Goal: Transaction & Acquisition: Purchase product/service

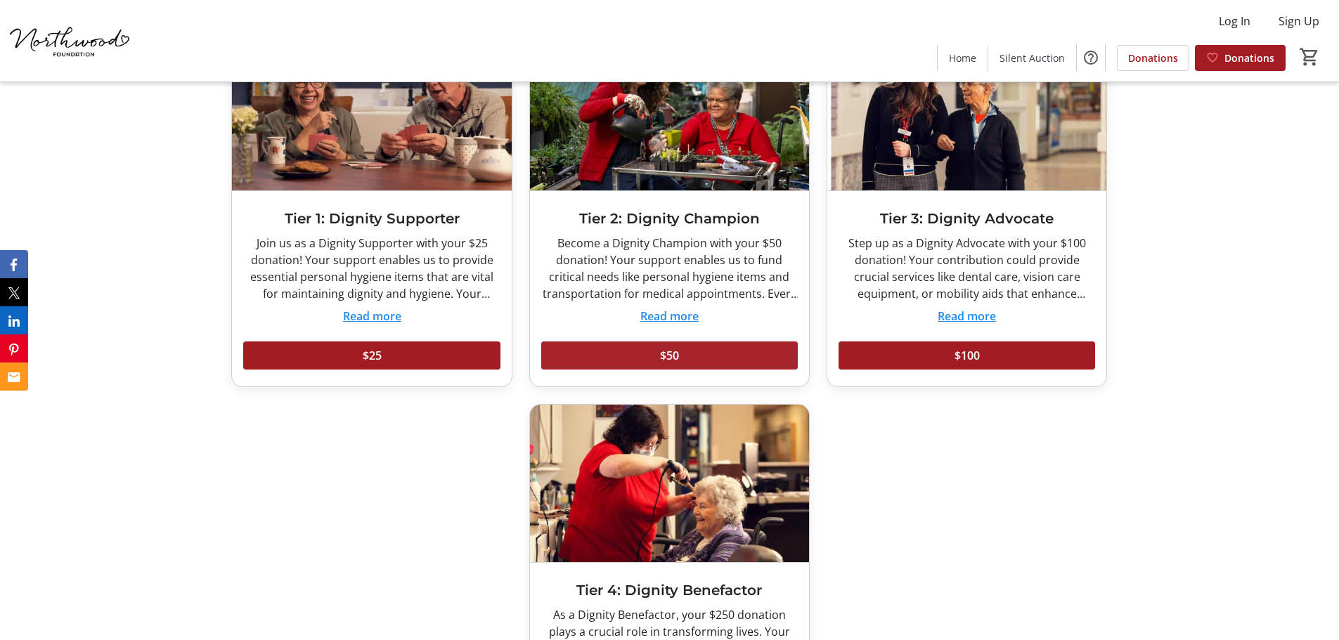
scroll to position [3911, 0]
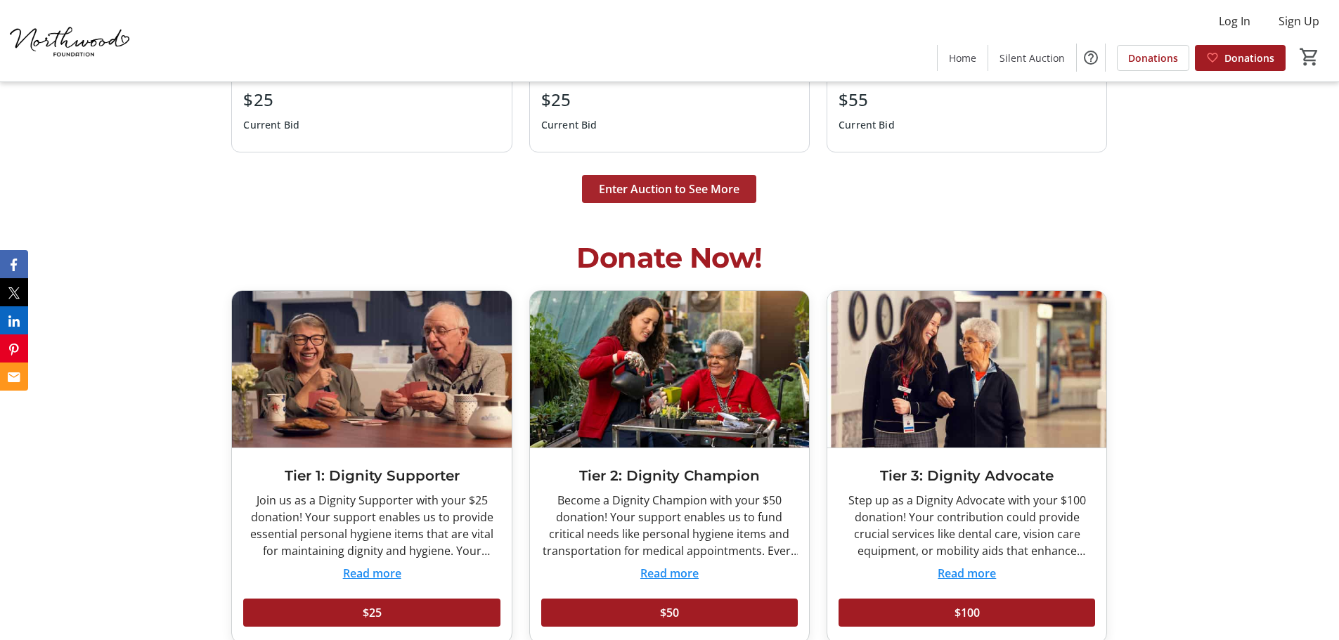
click at [699, 198] on span at bounding box center [669, 189] width 174 height 34
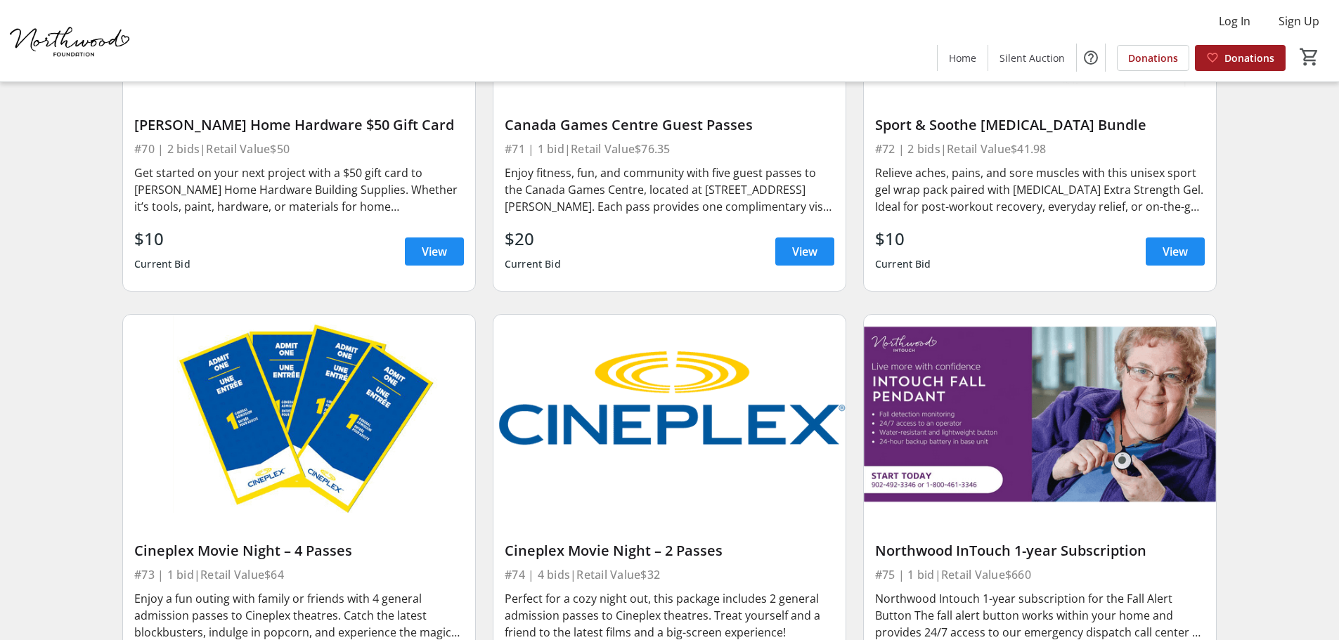
scroll to position [10108, 0]
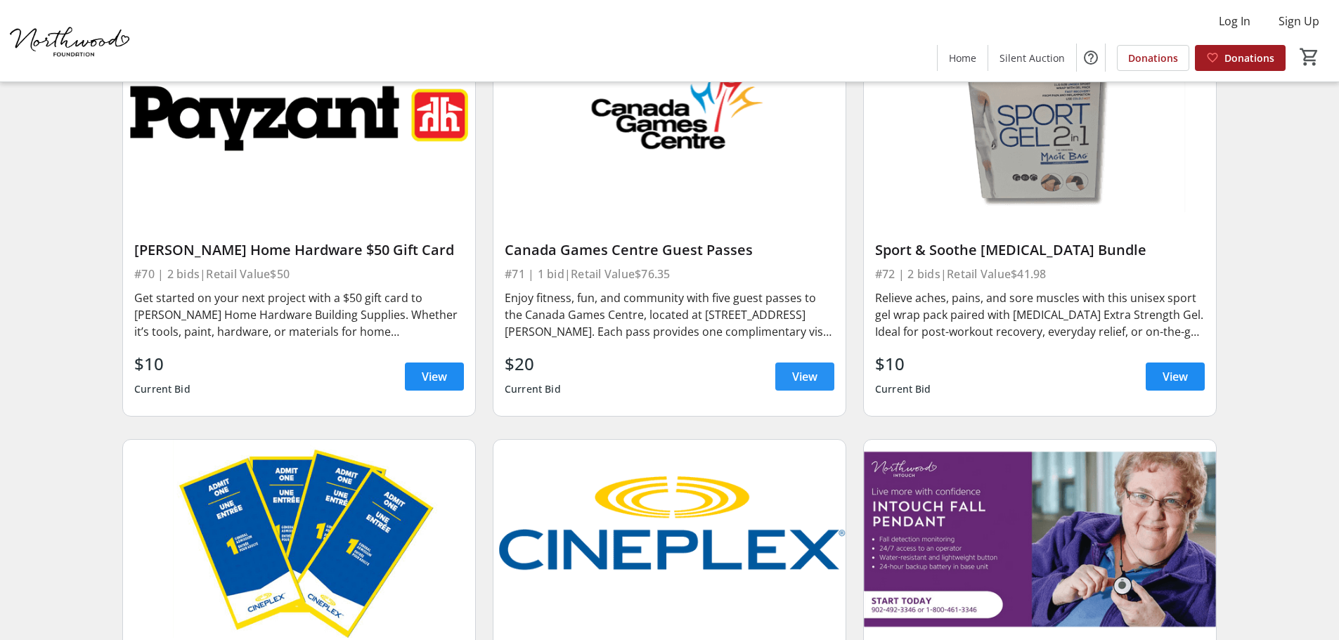
click at [801, 368] on span "View" at bounding box center [804, 376] width 25 height 17
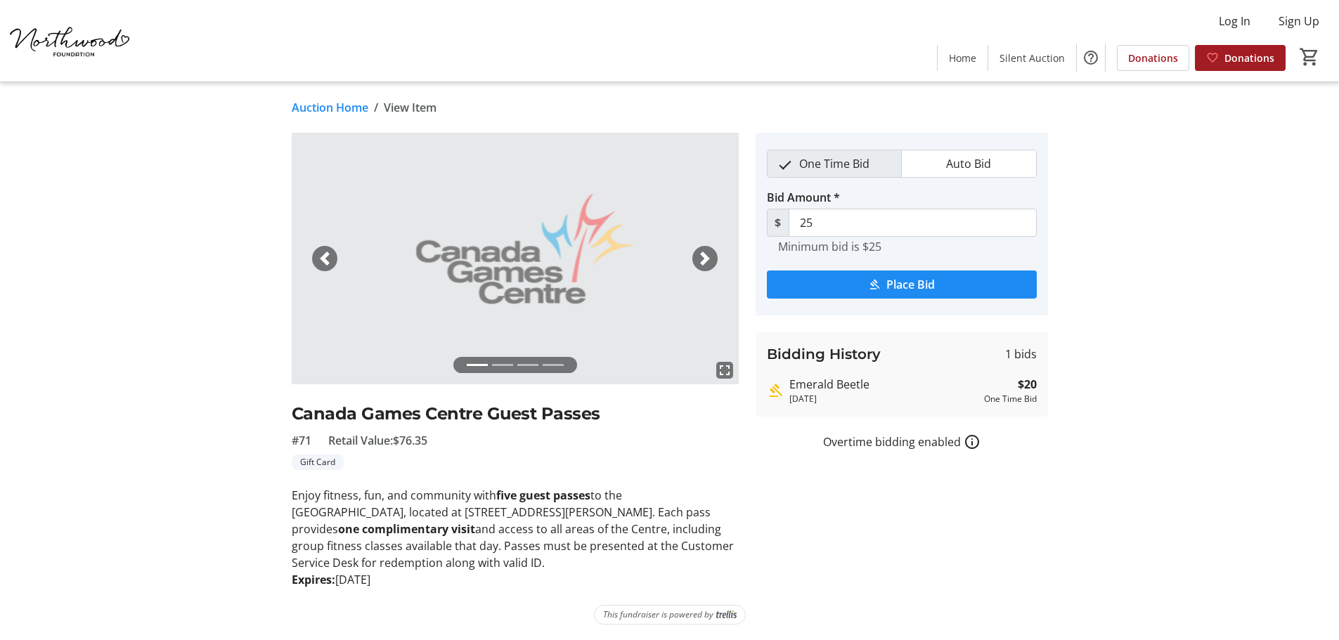
scroll to position [1, 0]
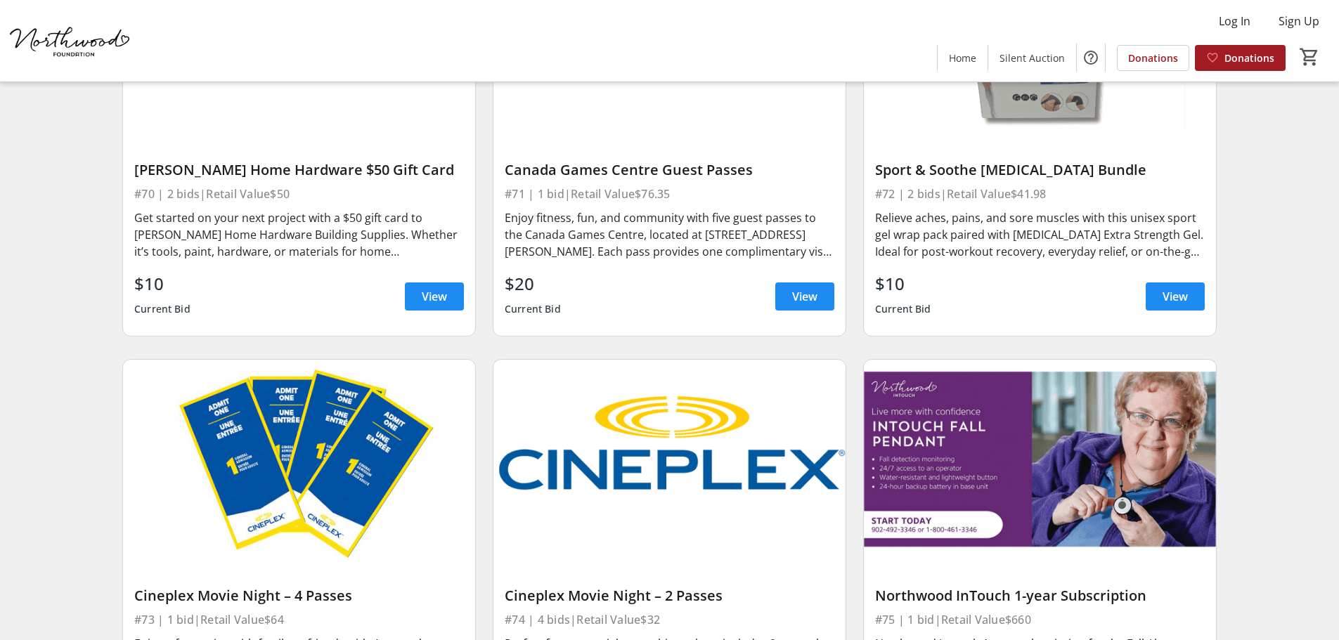
scroll to position [10319, 0]
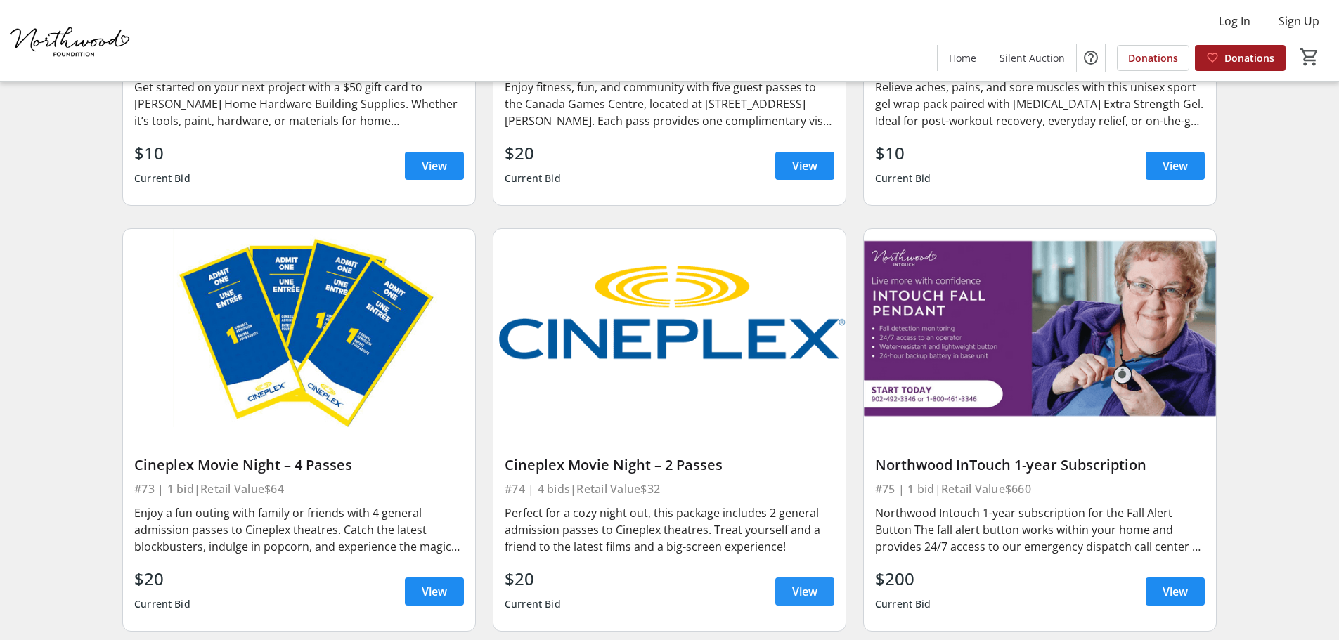
click at [807, 584] on span "View" at bounding box center [804, 592] width 25 height 17
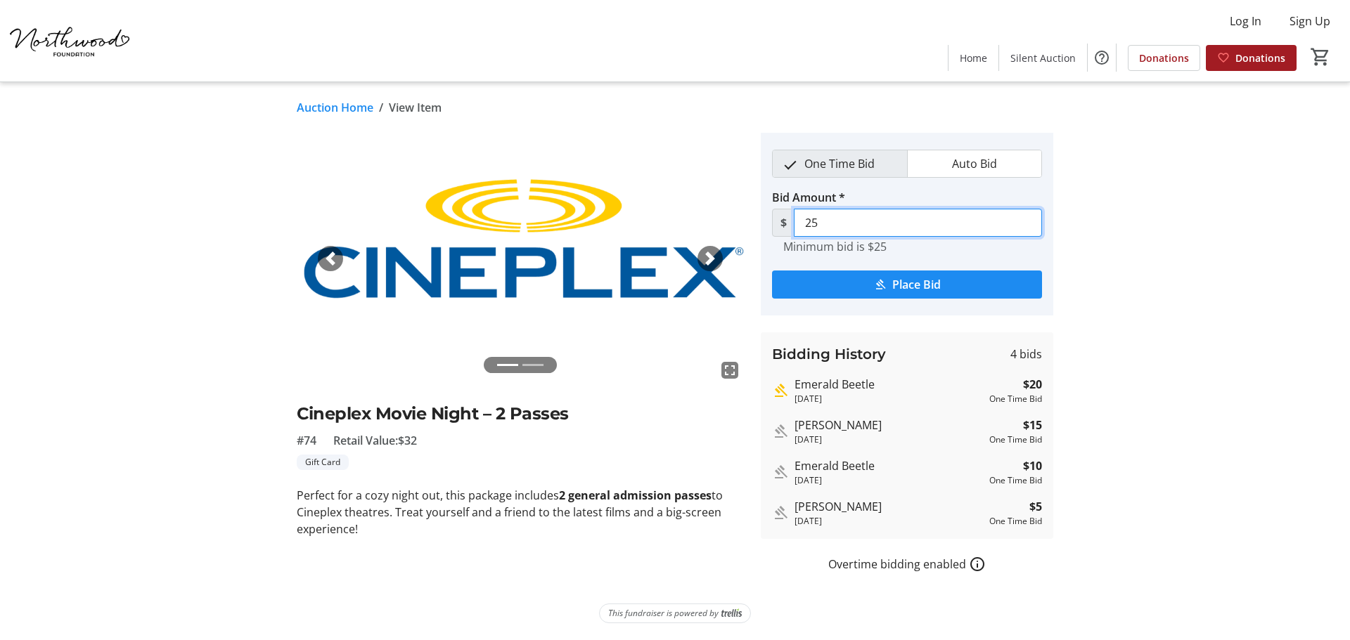
click at [853, 230] on input "25" at bounding box center [918, 223] width 248 height 28
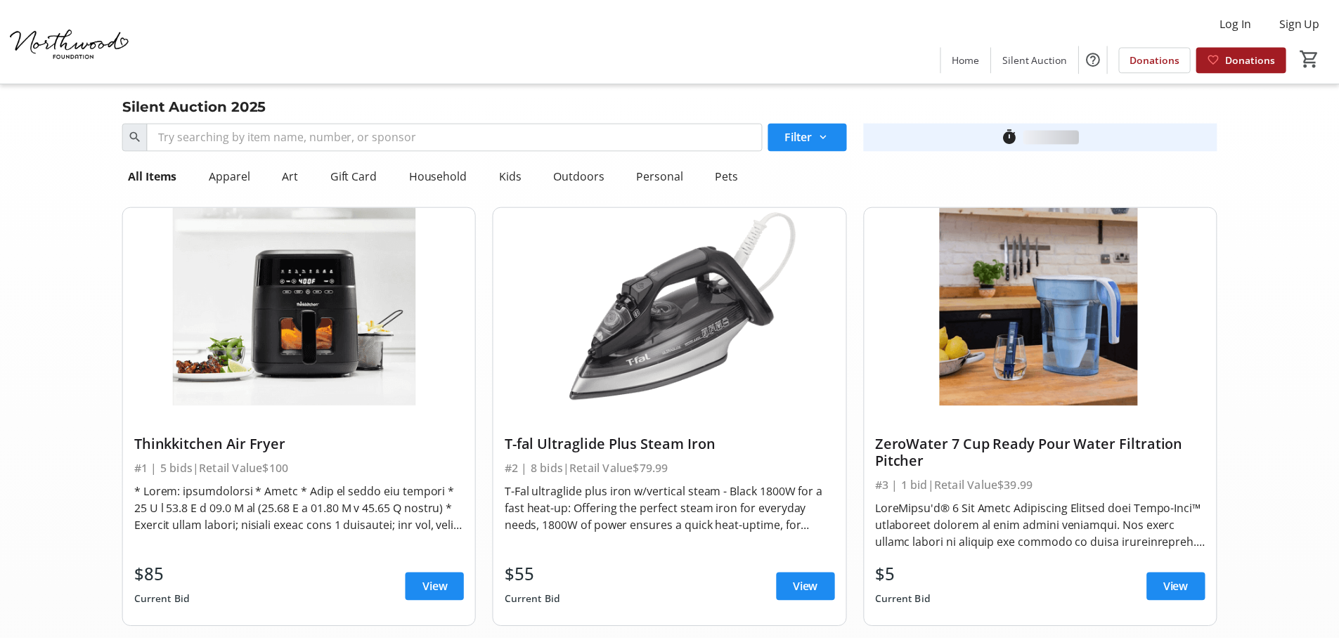
scroll to position [10319, 0]
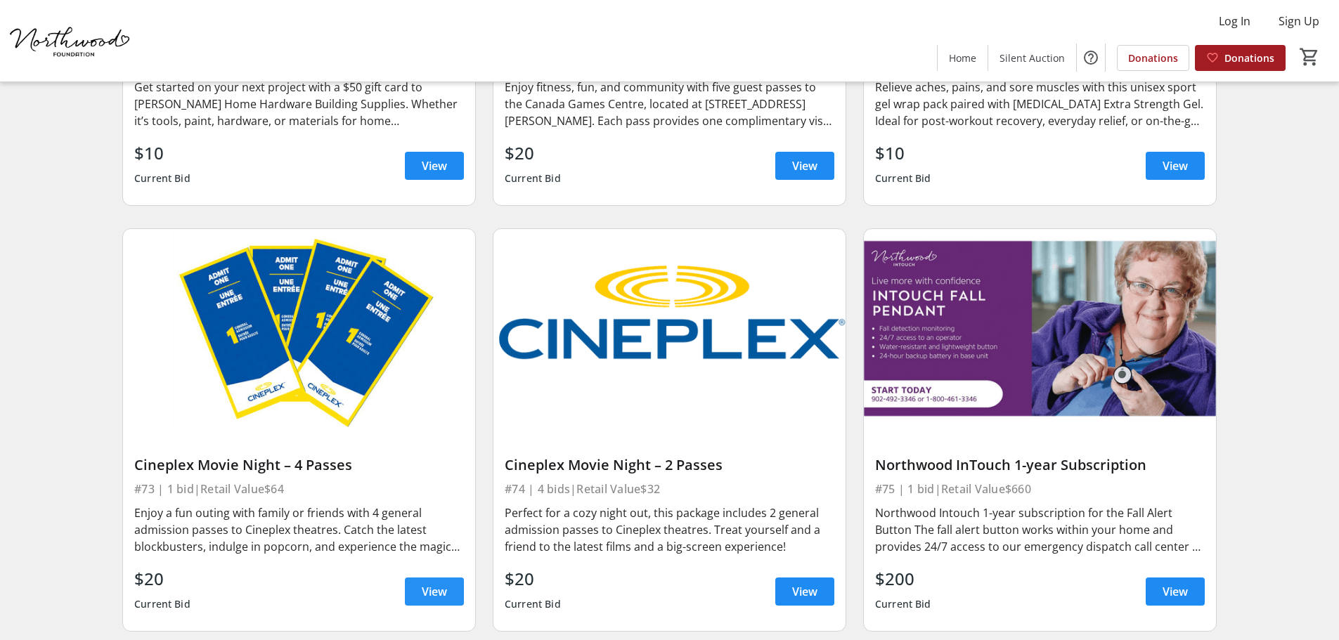
click at [430, 575] on span at bounding box center [434, 592] width 59 height 34
